Goal: Find specific fact: Find specific fact

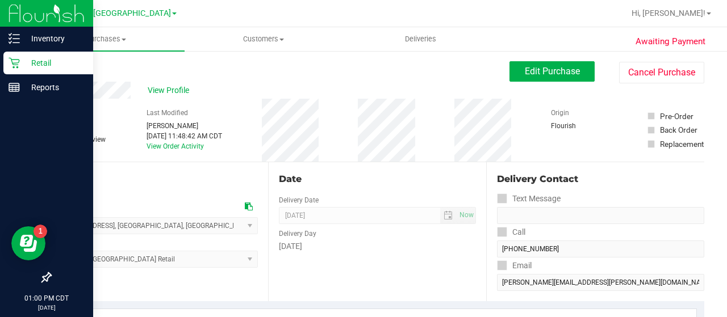
scroll to position [118, 0]
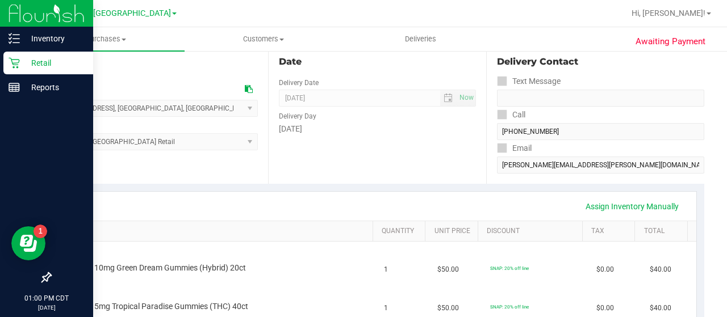
click at [22, 69] on p "Retail" at bounding box center [54, 63] width 68 height 14
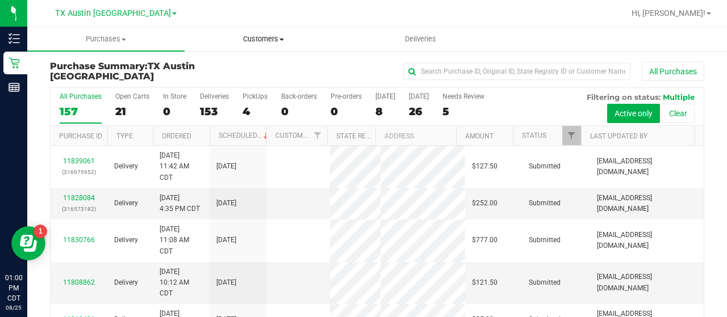
click at [265, 39] on span "Customers" at bounding box center [263, 39] width 156 height 10
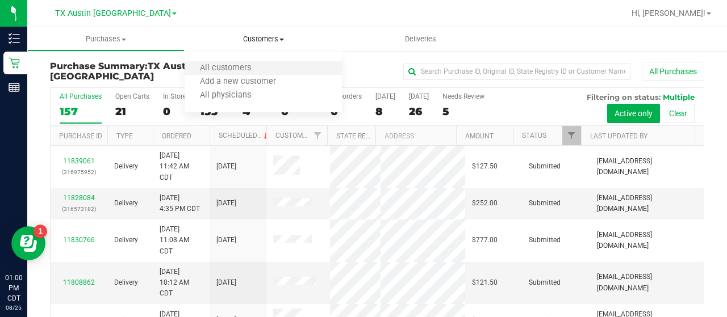
click at [262, 64] on span "All customers" at bounding box center [225, 69] width 82 height 10
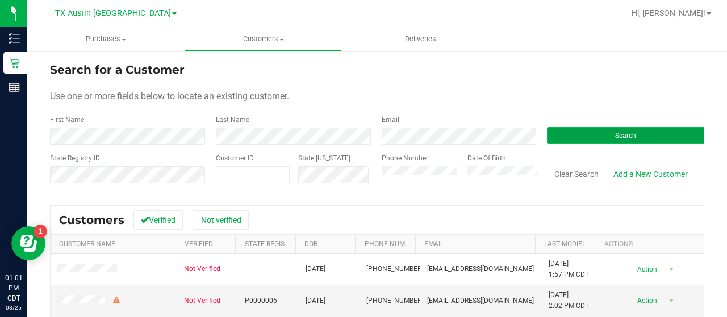
click at [570, 131] on button "Search" at bounding box center [625, 135] width 157 height 17
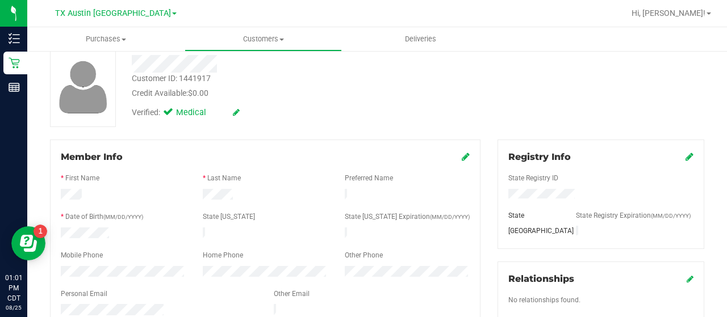
scroll to position [66, 0]
drag, startPoint x: 233, startPoint y: 192, endPoint x: 194, endPoint y: 198, distance: 38.9
click at [194, 198] on div at bounding box center [265, 195] width 142 height 14
drag, startPoint x: 109, startPoint y: 229, endPoint x: 51, endPoint y: 231, distance: 57.9
click at [51, 231] on div "Member Info * First Name * Last Name Preferred Name * Date of Birth (MM/DD/YYYY…" at bounding box center [265, 253] width 430 height 228
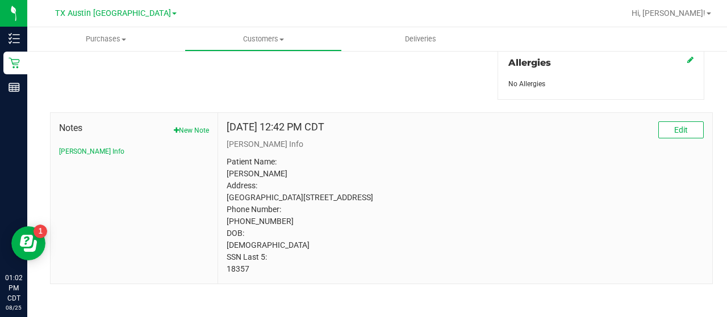
scroll to position [519, 0]
drag, startPoint x: 245, startPoint y: 276, endPoint x: 216, endPoint y: 278, distance: 29.6
click at [218, 278] on div "[DATE] 12:42 PM CDT Edit [PERSON_NAME] Info Patient Name: [PERSON_NAME] Address…" at bounding box center [465, 197] width 494 height 171
copy p "18357"
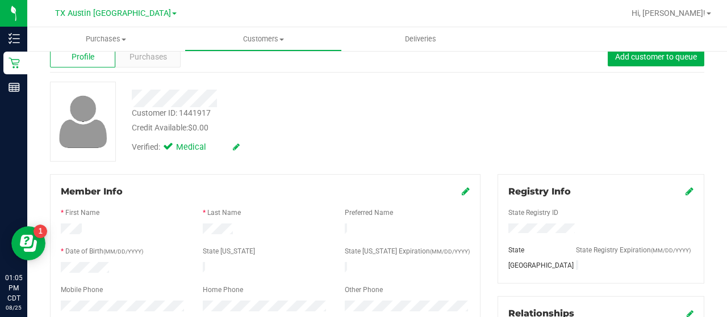
scroll to position [30, 0]
